Goal: Communication & Community: Answer question/provide support

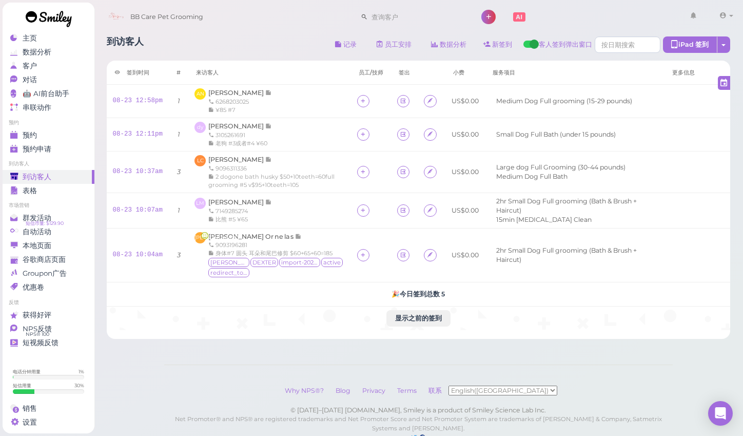
scroll to position [5, 0]
click at [213, 128] on span "[PERSON_NAME]" at bounding box center [236, 126] width 57 height 8
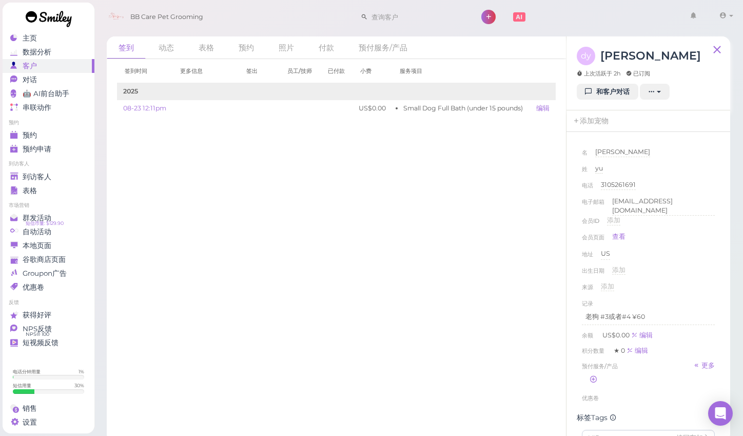
scroll to position [1, 0]
click at [616, 150] on span "[PERSON_NAME]" at bounding box center [622, 151] width 55 height 8
type input "[PERSON_NAME]"
click at [603, 167] on button "完成" at bounding box center [605, 168] width 18 height 11
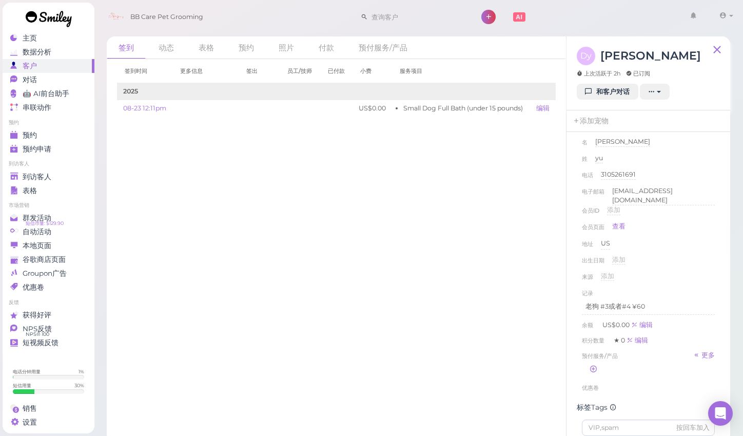
scroll to position [0, 0]
click at [37, 172] on span "到访客人" at bounding box center [37, 176] width 29 height 9
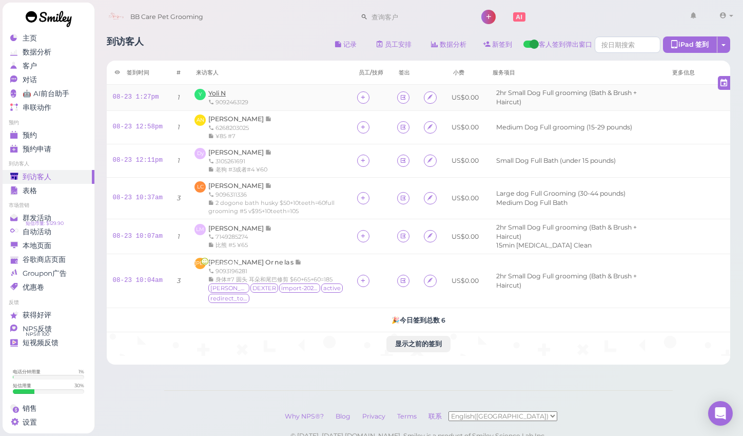
click at [219, 94] on span "Yoli N" at bounding box center [216, 93] width 17 height 8
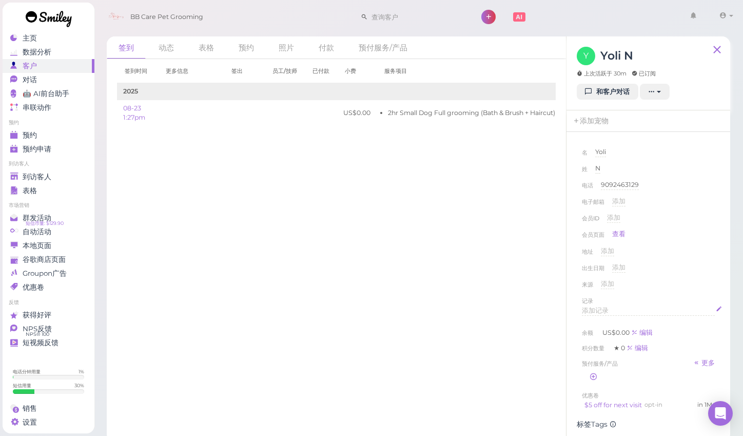
click at [608, 308] on span "添加记录" at bounding box center [595, 310] width 27 height 8
click at [695, 274] on div "出生日期 添加" at bounding box center [648, 271] width 133 height 16
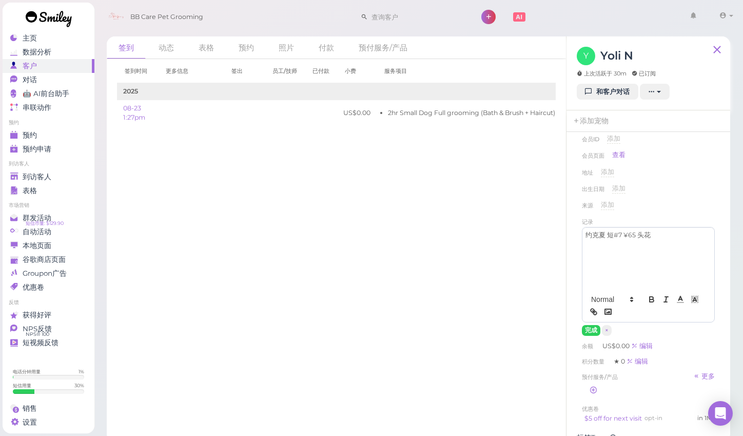
scroll to position [81, 0]
click at [590, 329] on button "完成" at bounding box center [591, 328] width 18 height 11
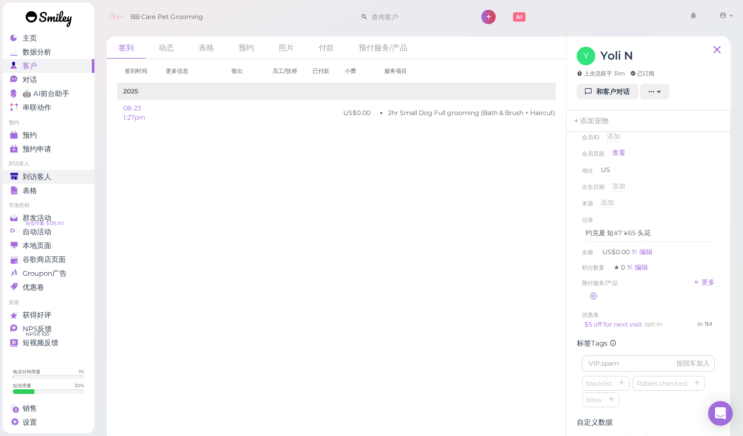
click at [44, 172] on span "到访客人" at bounding box center [37, 176] width 29 height 9
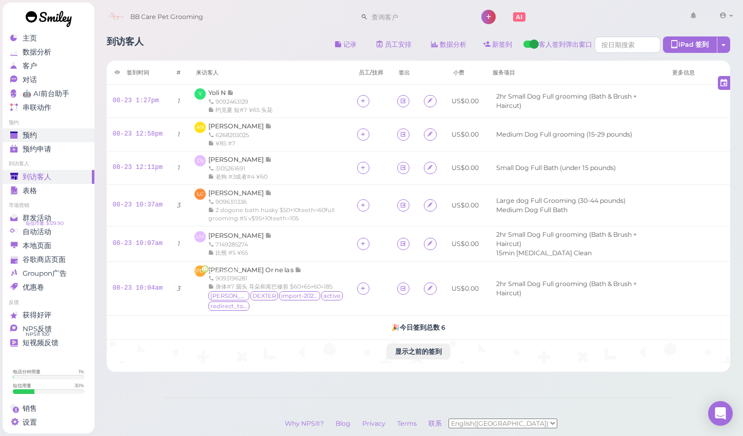
click at [33, 131] on span "预约" at bounding box center [30, 135] width 14 height 9
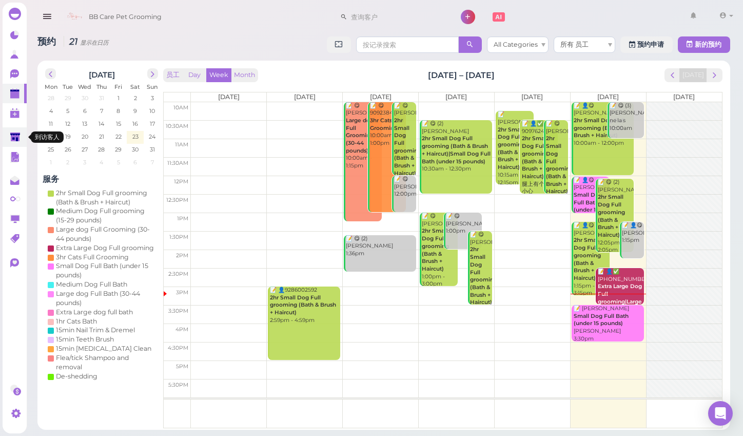
click at [17, 142] on icon at bounding box center [15, 137] width 11 height 11
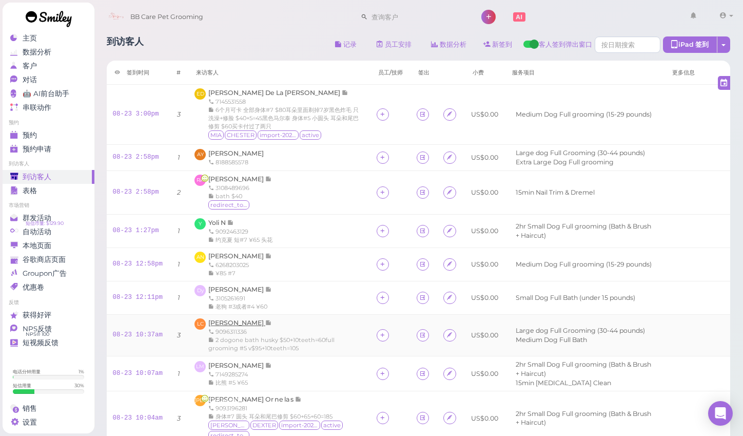
click at [240, 324] on span "[PERSON_NAME]" at bounding box center [236, 323] width 57 height 8
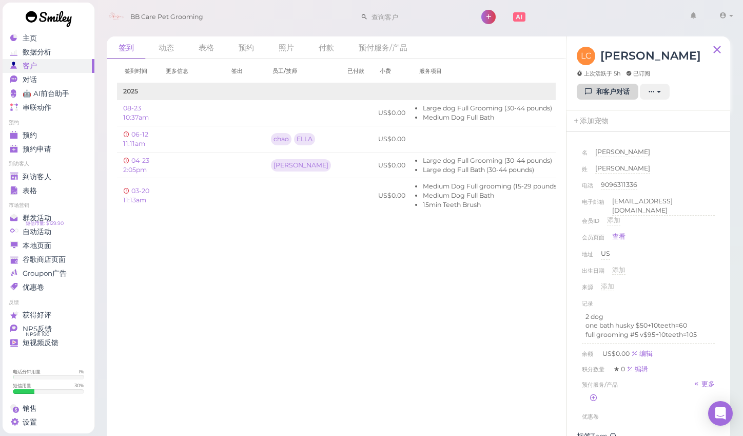
click at [611, 95] on link "和客户对话" at bounding box center [608, 92] width 62 height 16
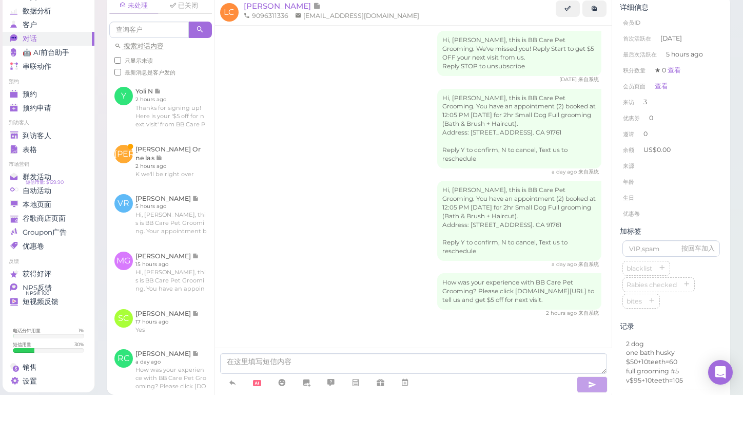
scroll to position [6, 0]
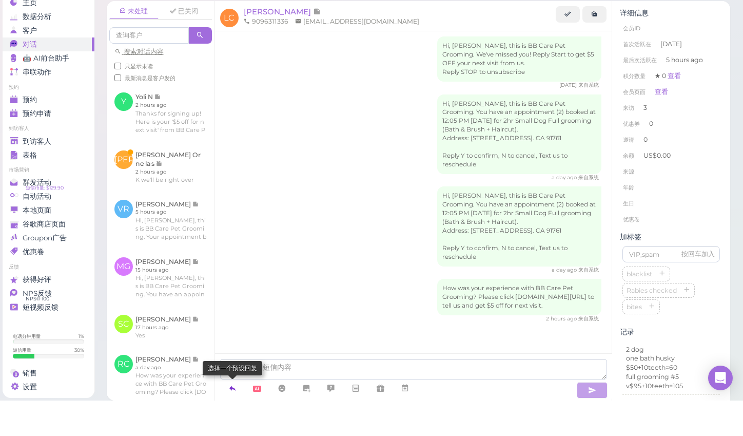
click at [237, 415] on link at bounding box center [232, 424] width 25 height 18
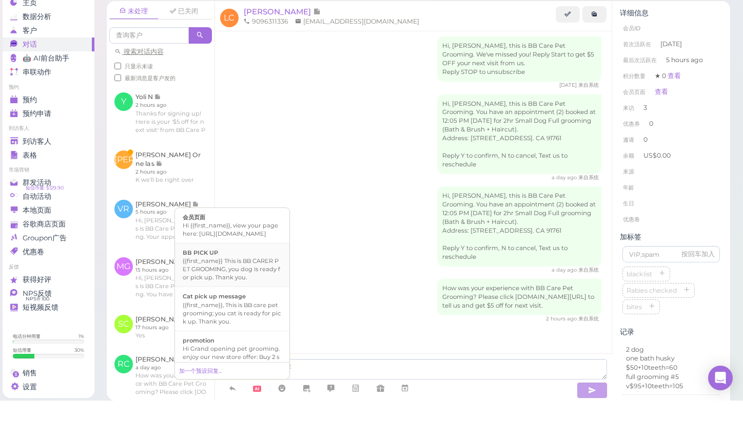
click at [226, 292] on div "{{first_name}} This is BB CARER PET GROOMING, you dog is ready for pick up. Tha…" at bounding box center [232, 304] width 99 height 25
type textarea "{{first_name}} This is BB CARER PET GROOMING, you dog is ready for pick up. Tha…"
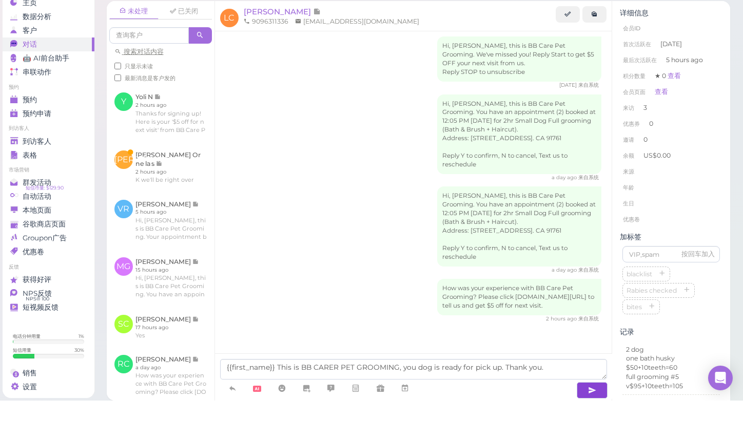
click at [589, 420] on icon "button" at bounding box center [592, 425] width 8 height 10
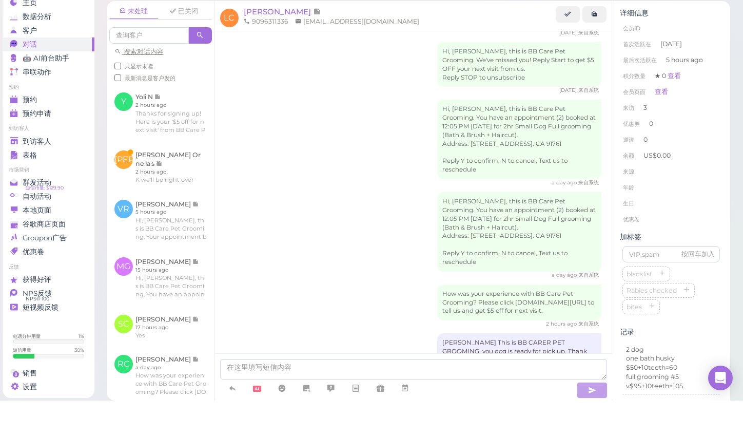
scroll to position [1256, 0]
